Goal: Information Seeking & Learning: Learn about a topic

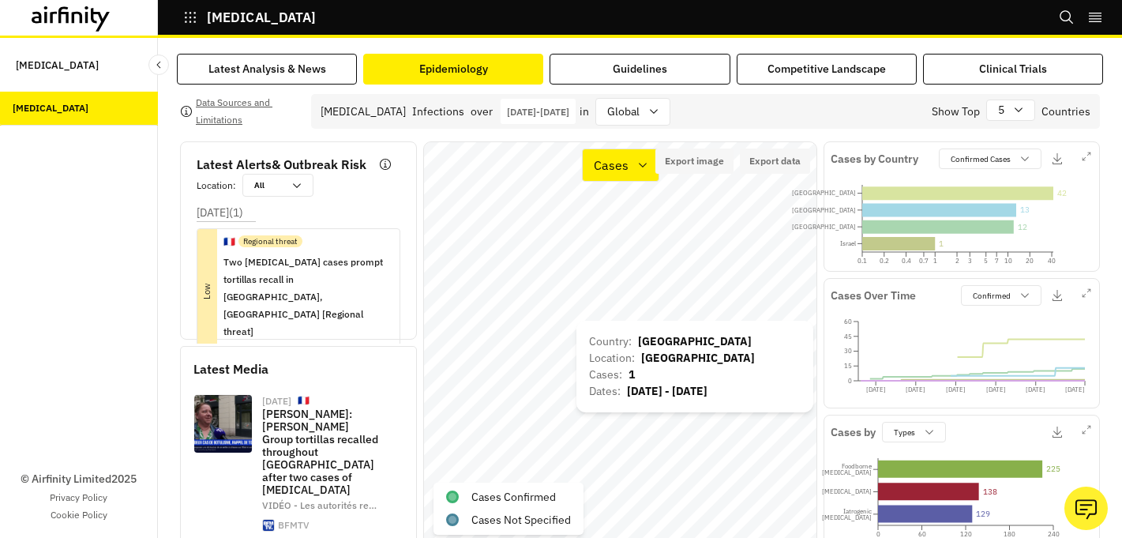
scroll to position [36, 0]
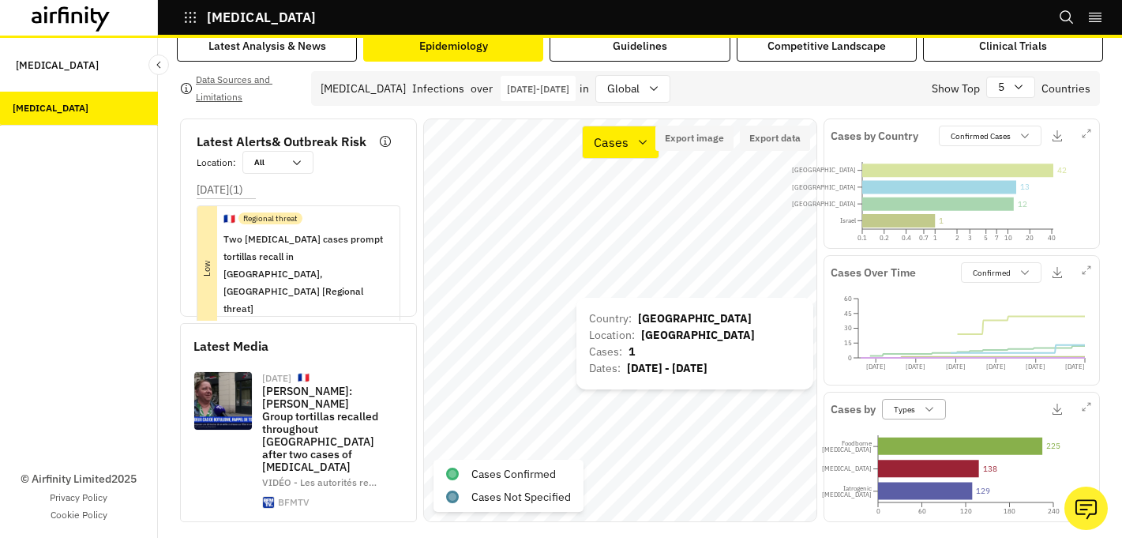
click at [924, 403] on icon at bounding box center [929, 409] width 13 height 13
click at [924, 449] on div "Serotypes" at bounding box center [962, 456] width 152 height 24
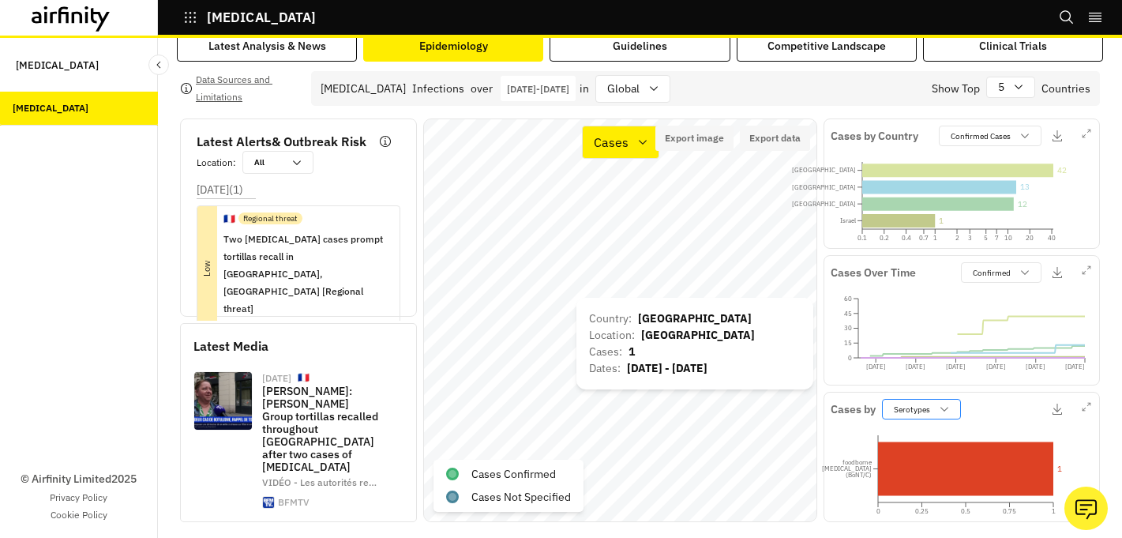
click at [939, 403] on icon at bounding box center [944, 409] width 13 height 13
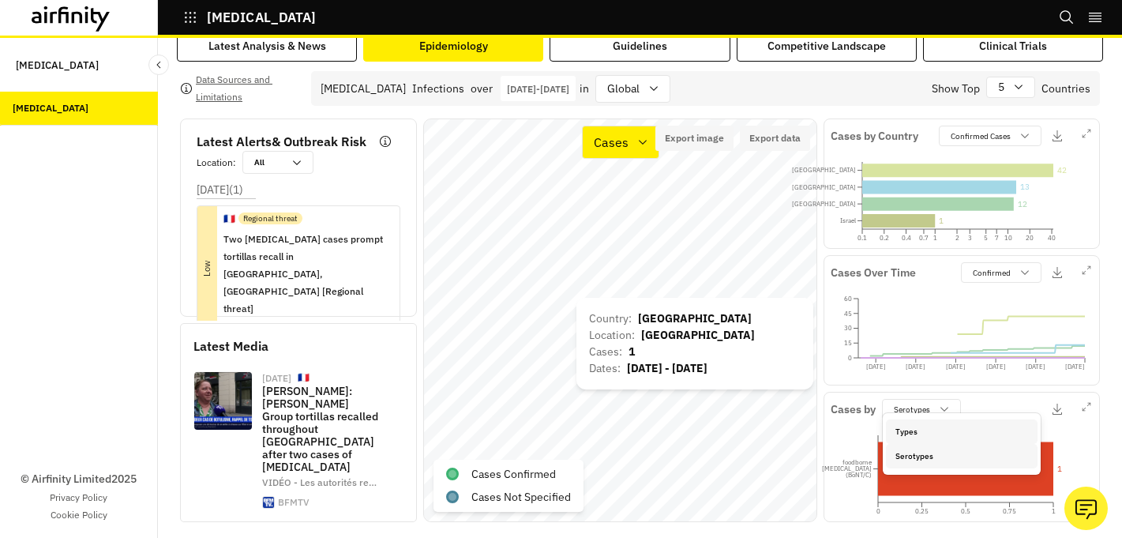
click at [939, 422] on div "Types" at bounding box center [962, 431] width 152 height 24
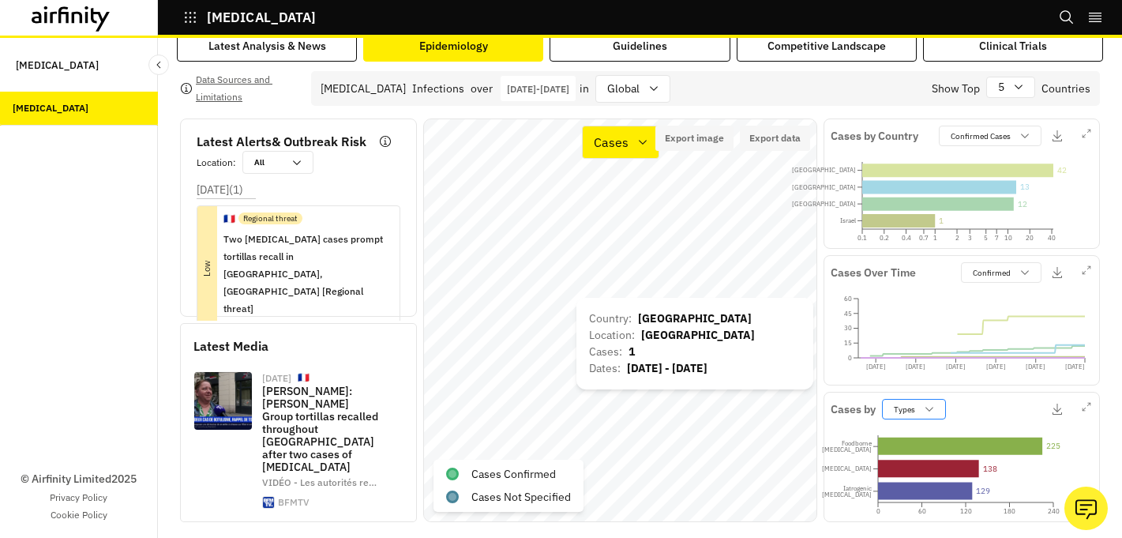
click at [897, 403] on div "Types" at bounding box center [903, 409] width 40 height 15
click at [909, 446] on div "Serotypes" at bounding box center [962, 456] width 152 height 24
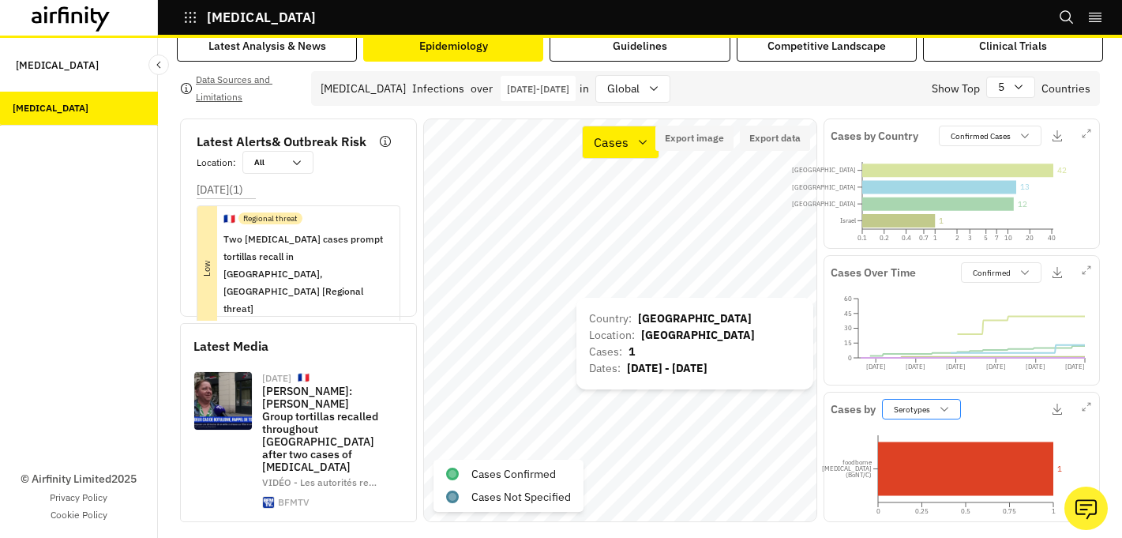
click at [905, 405] on div "Serotypes" at bounding box center [921, 409] width 79 height 21
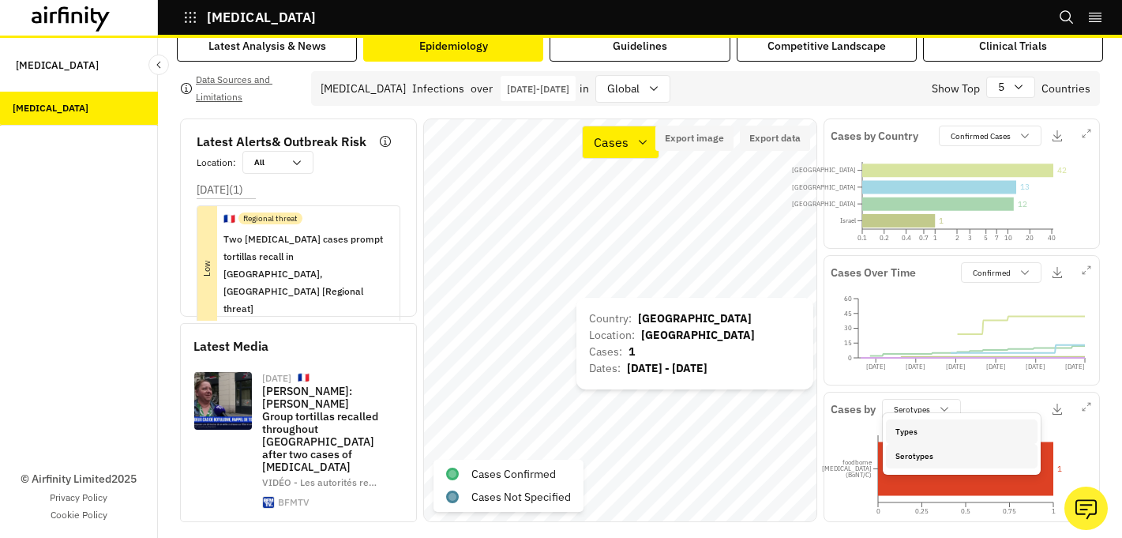
click at [918, 421] on div "Types" at bounding box center [962, 431] width 152 height 24
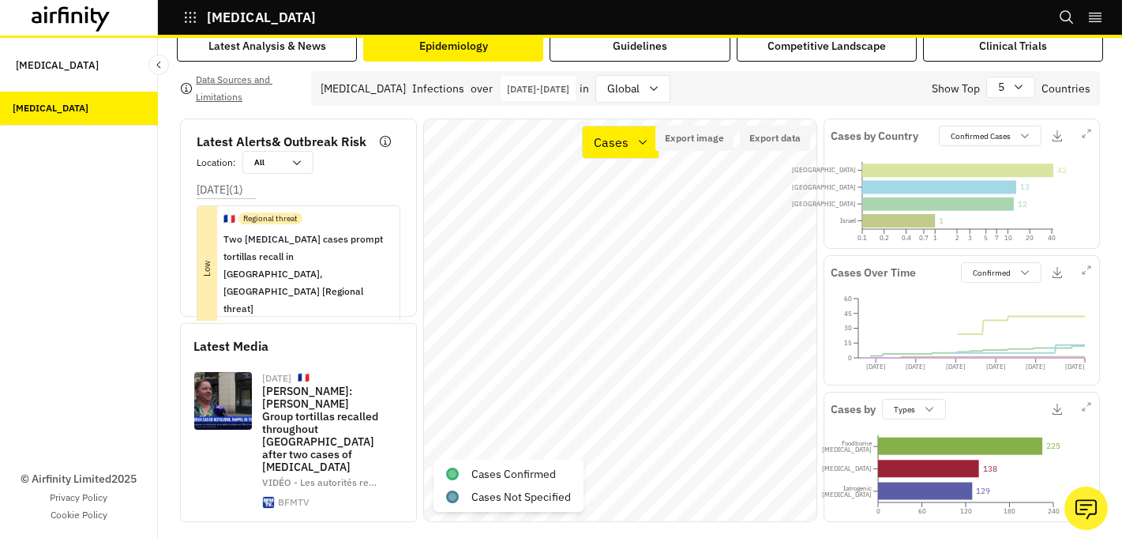
scroll to position [0, 0]
